Goal: Find specific page/section: Find specific page/section

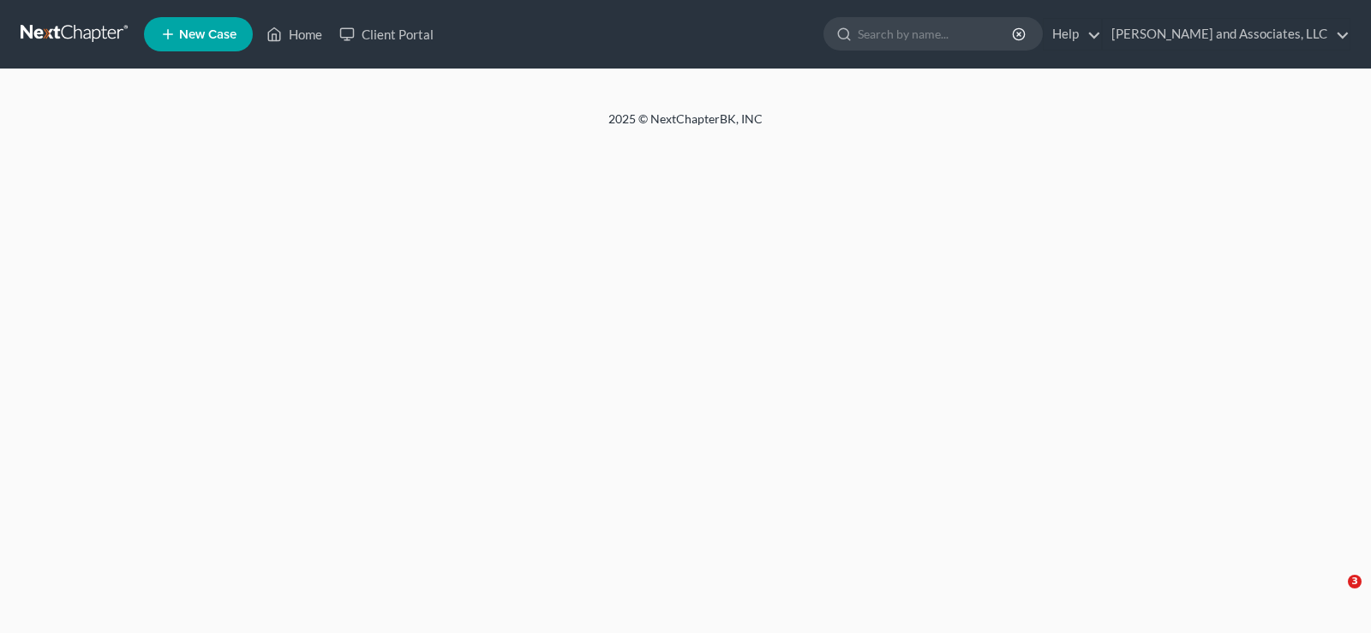
select select "1"
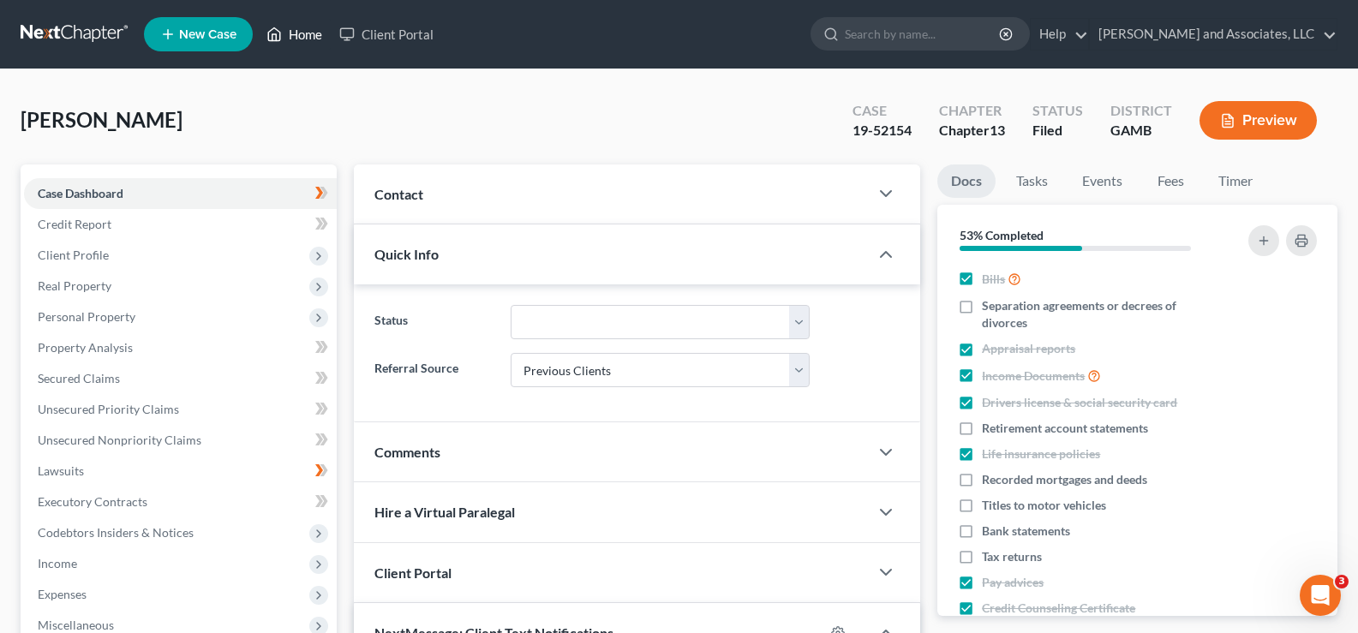
click at [307, 33] on link "Home" at bounding box center [294, 34] width 73 height 31
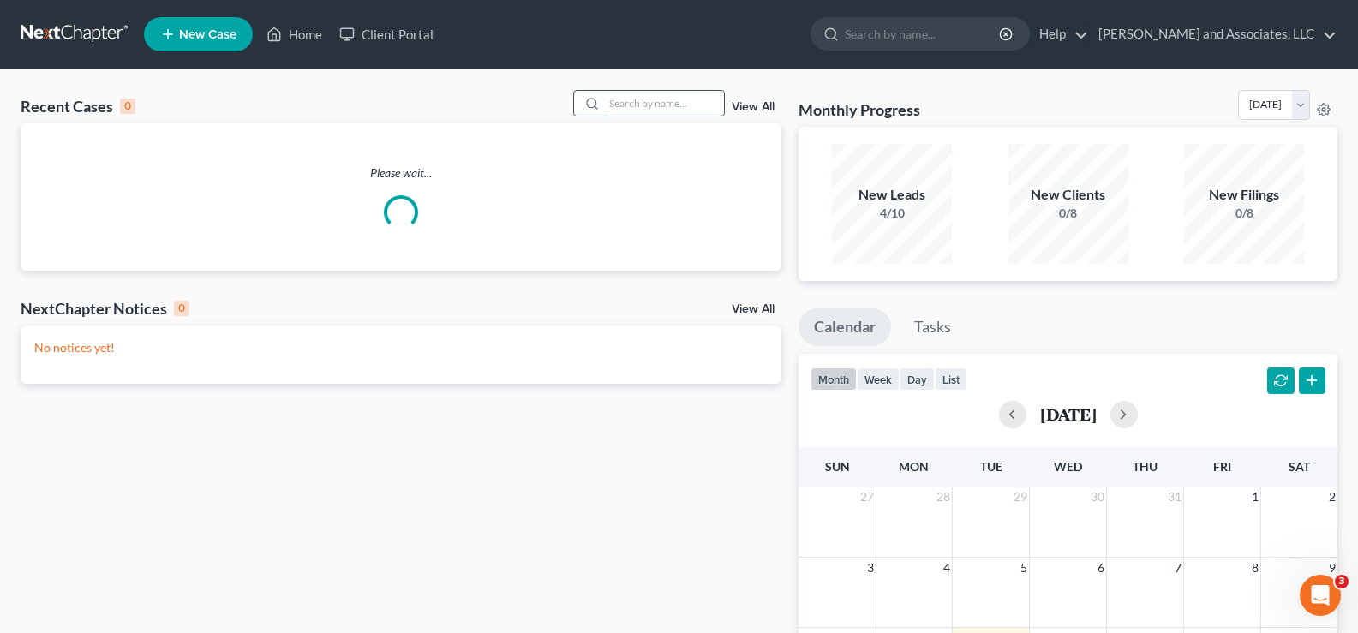
click at [673, 112] on input "search" at bounding box center [664, 103] width 120 height 25
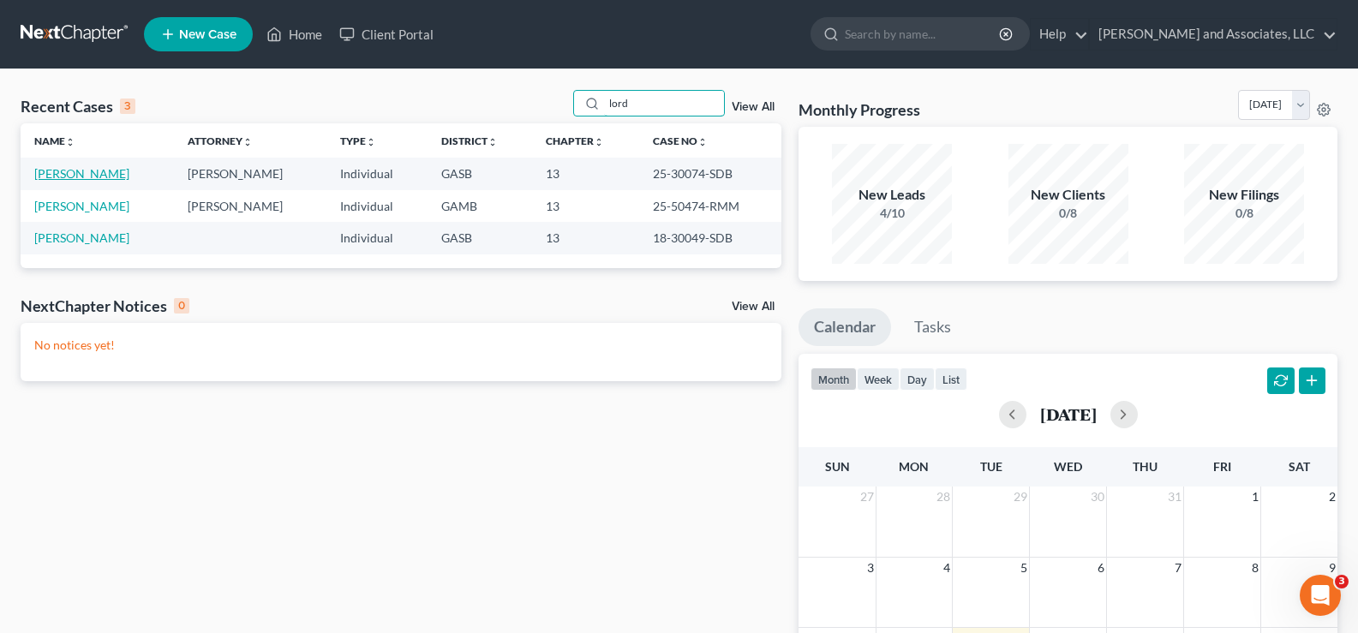
type input "lord"
click at [73, 172] on link "[PERSON_NAME]" at bounding box center [81, 173] width 95 height 15
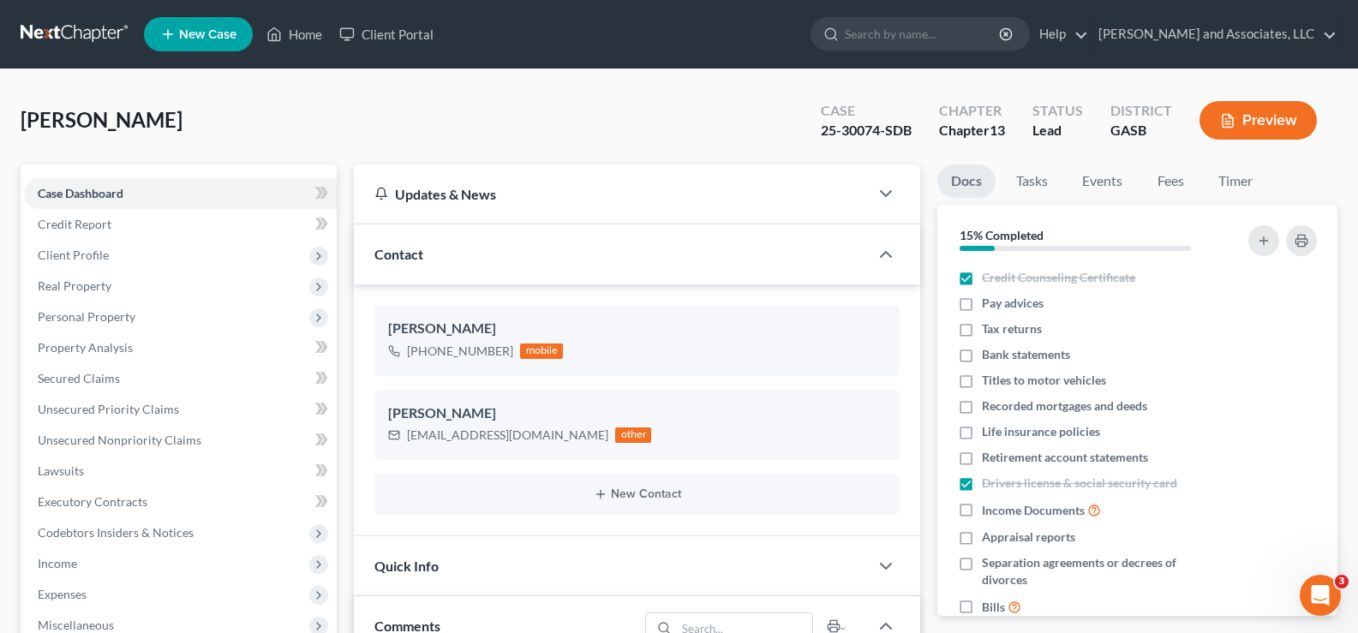
scroll to position [2219, 0]
